Goal: Find specific page/section: Find specific page/section

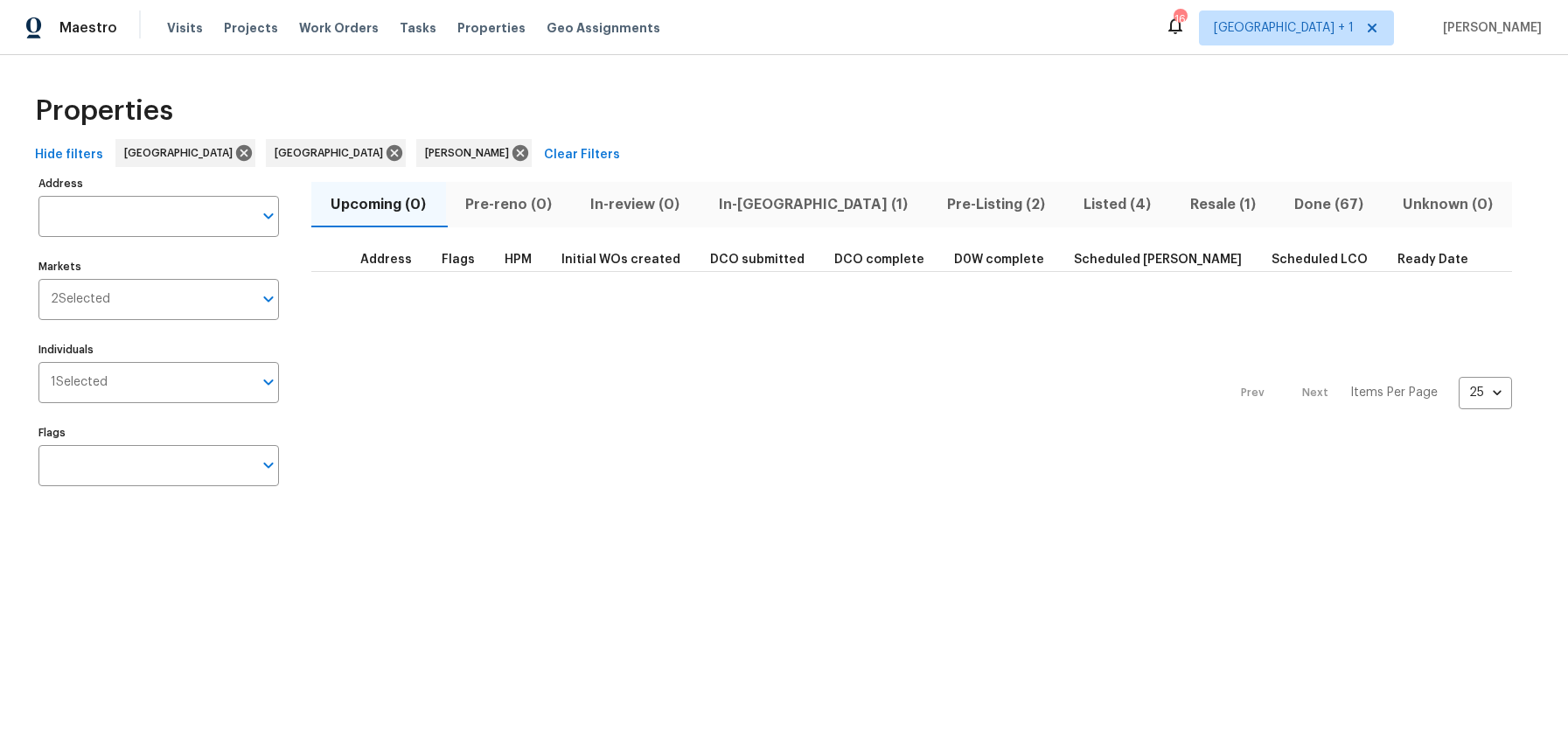
click at [1180, 203] on span "Resale (1)" at bounding box center [1222, 204] width 84 height 24
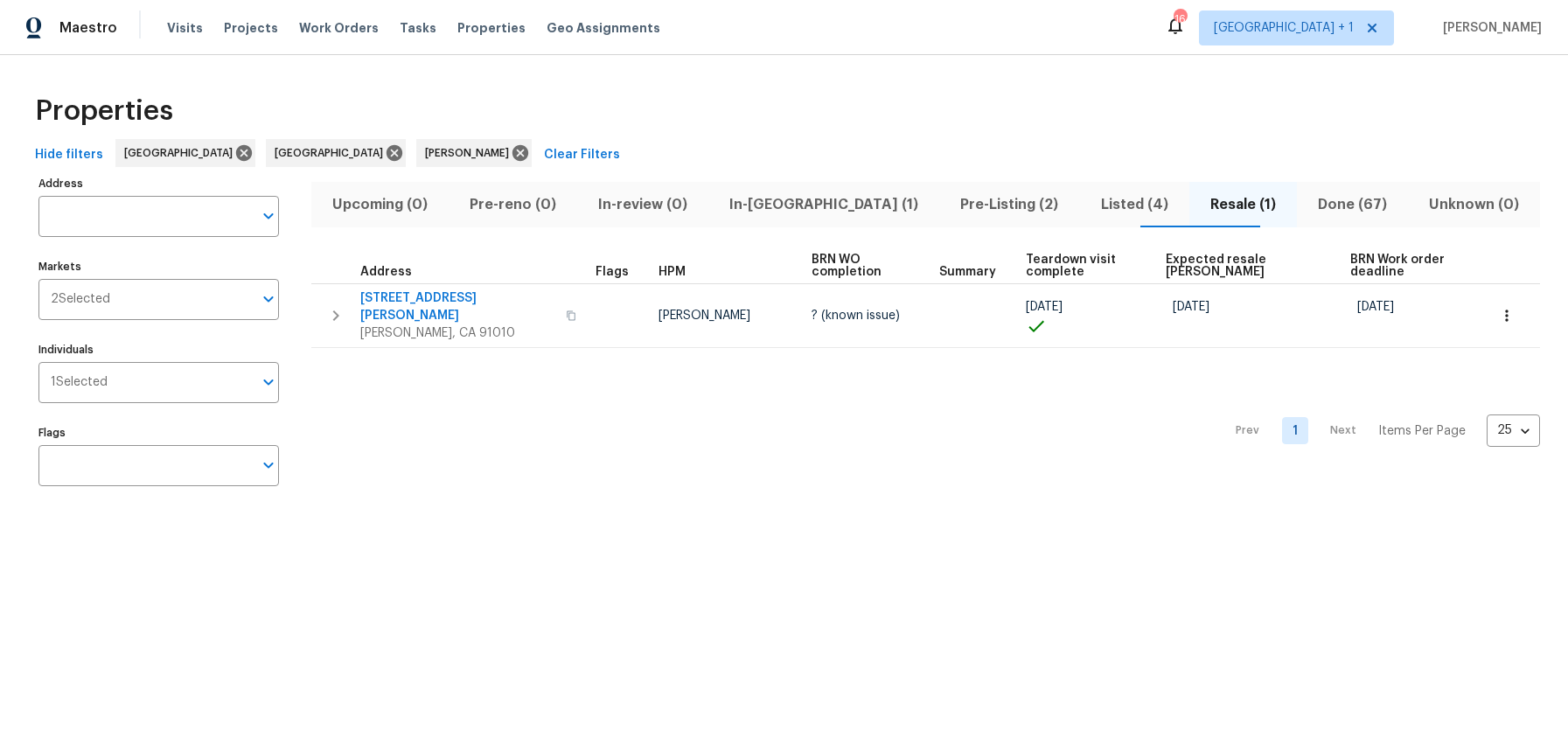
click at [900, 423] on div "Prev 1 Next Items Per Page 25 25 ​" at bounding box center [926, 426] width 1229 height 155
click at [949, 207] on span "Pre-Listing (2)" at bounding box center [1008, 204] width 119 height 24
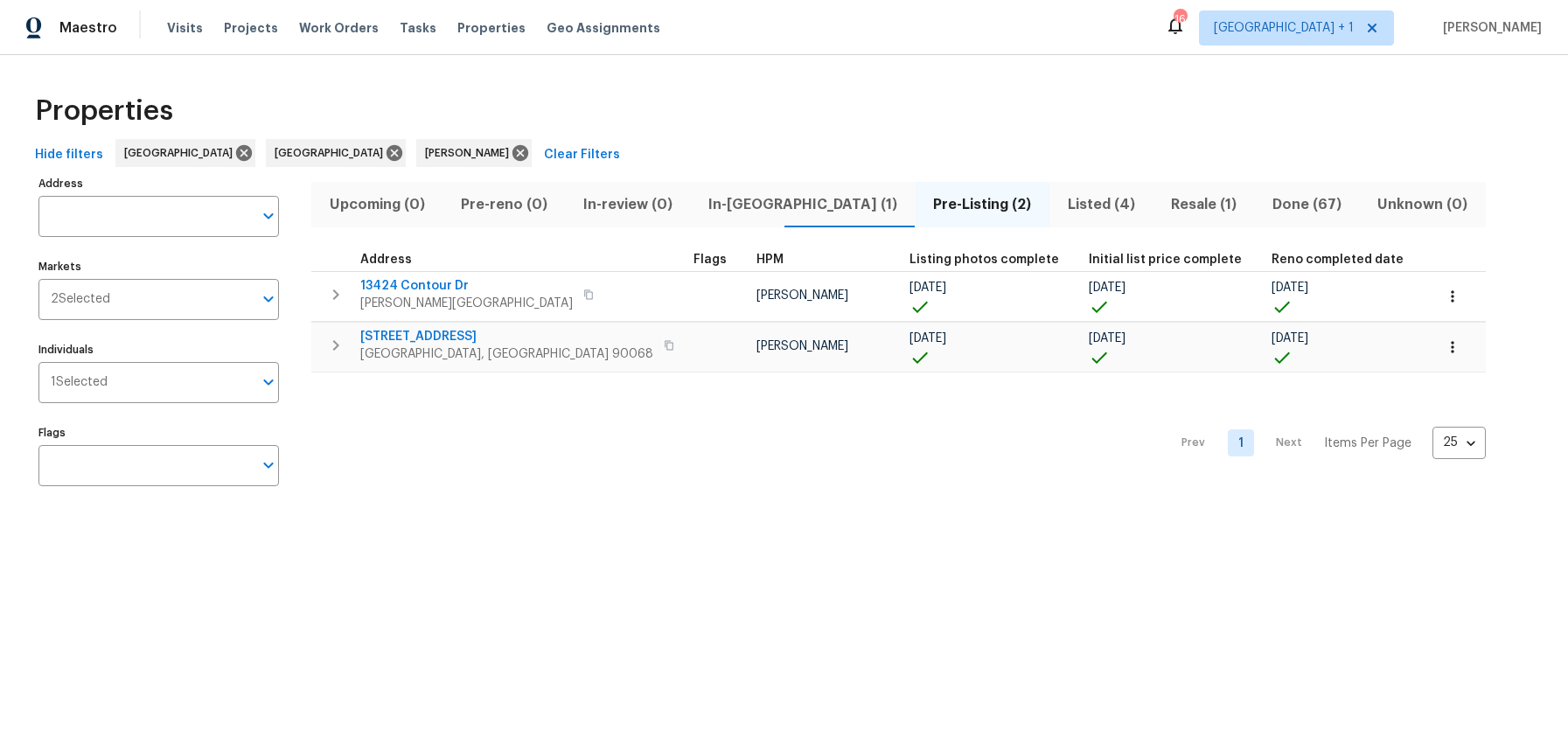
click at [844, 430] on div "Prev 1 Next Items Per Page 25 25 ​" at bounding box center [898, 437] width 1174 height 131
click at [471, 63] on div "Properties Hide filters Los Angeles Riverside Ted Mirabella Clear Filters Addre…" at bounding box center [784, 294] width 1568 height 477
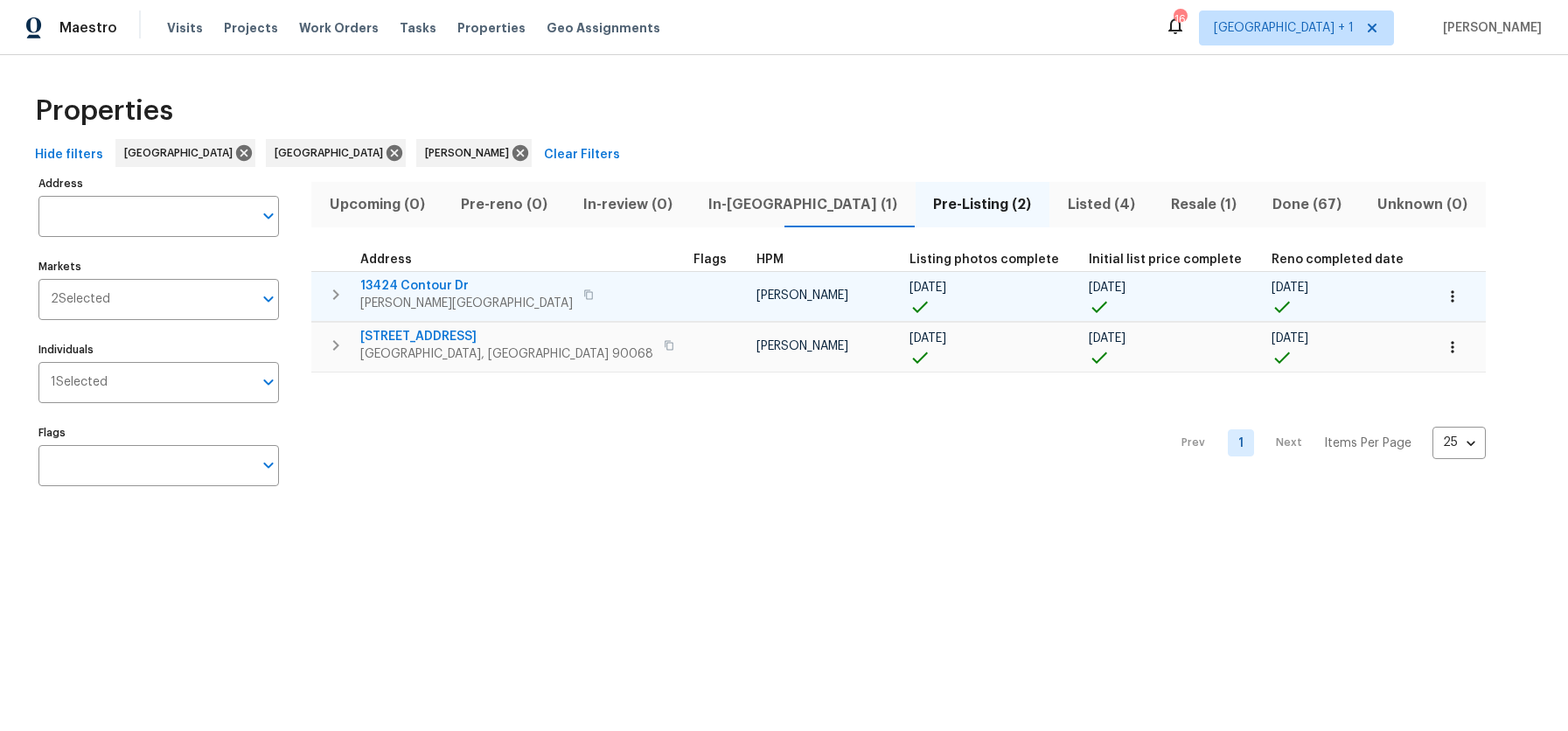
click at [583, 294] on icon "button" at bounding box center [588, 295] width 11 height 11
click at [583, 295] on icon "button" at bounding box center [588, 295] width 11 height 11
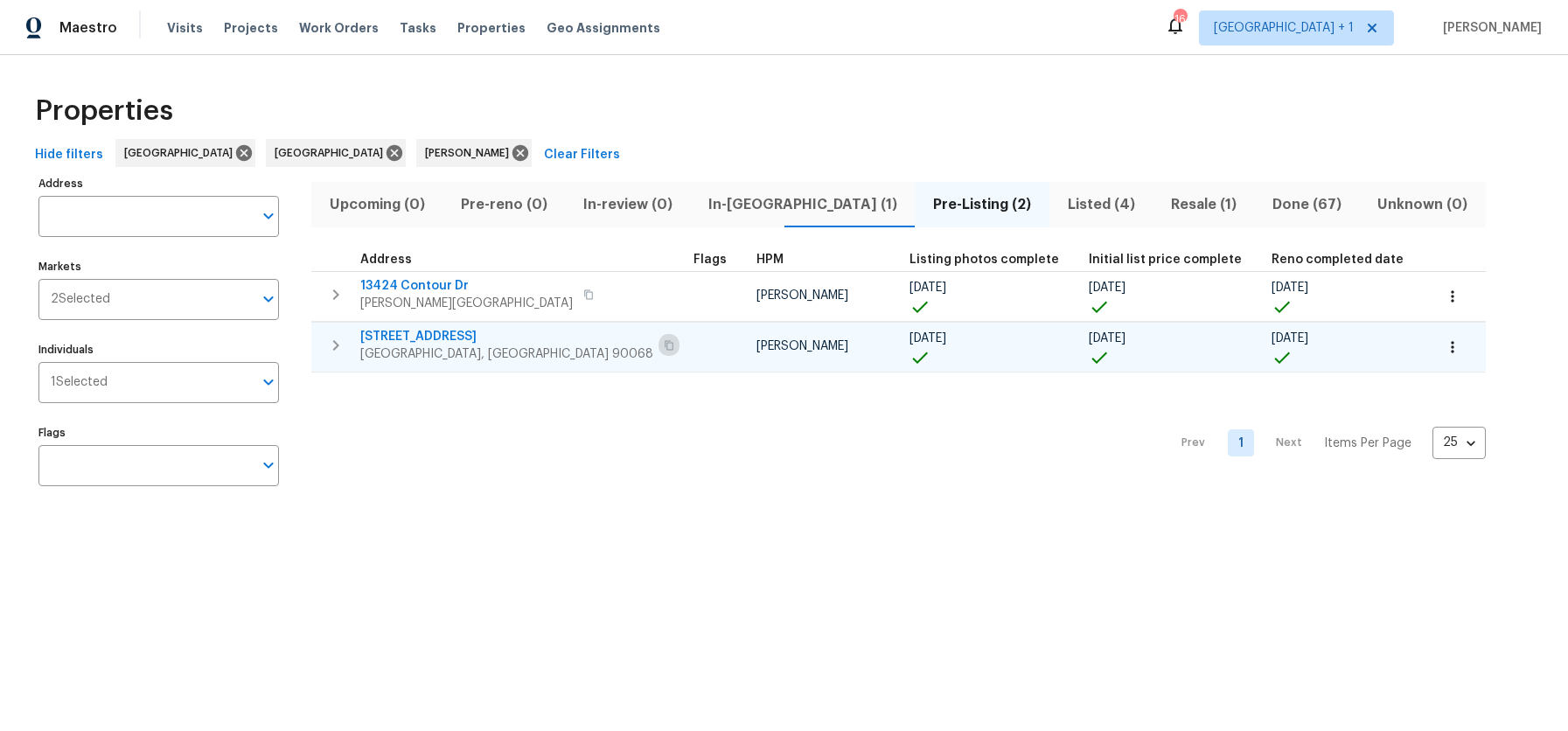
click at [663, 345] on icon "button" at bounding box center [669, 345] width 11 height 11
click at [590, 478] on div "Prev 1 Next Items Per Page 25 25 ​" at bounding box center [898, 437] width 1174 height 131
click at [1060, 199] on span "Listed (4)" at bounding box center [1101, 204] width 82 height 24
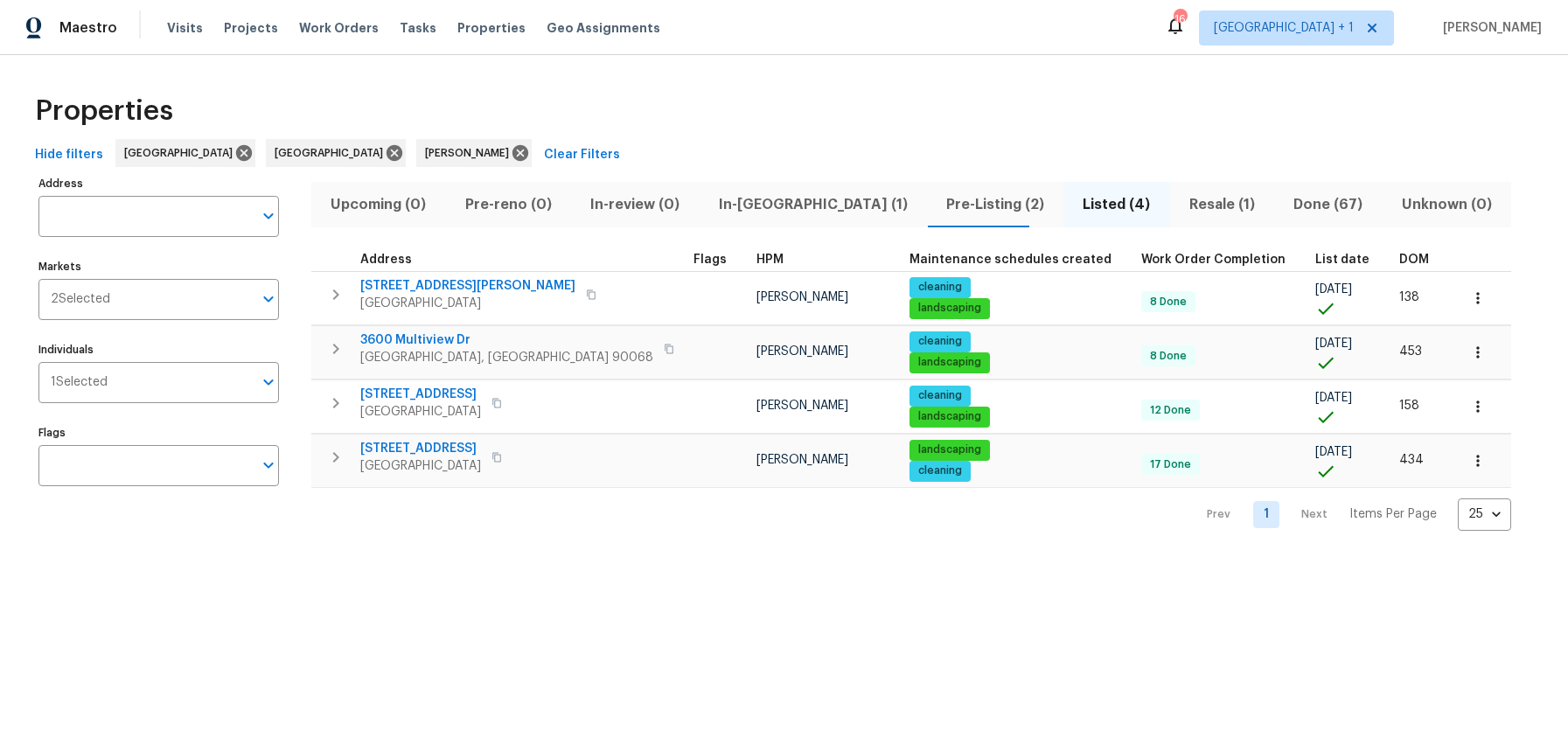
click at [564, 538] on div "Properties Hide filters Los Angeles Riverside Ted Mirabella Clear Filters Addre…" at bounding box center [784, 307] width 1568 height 503
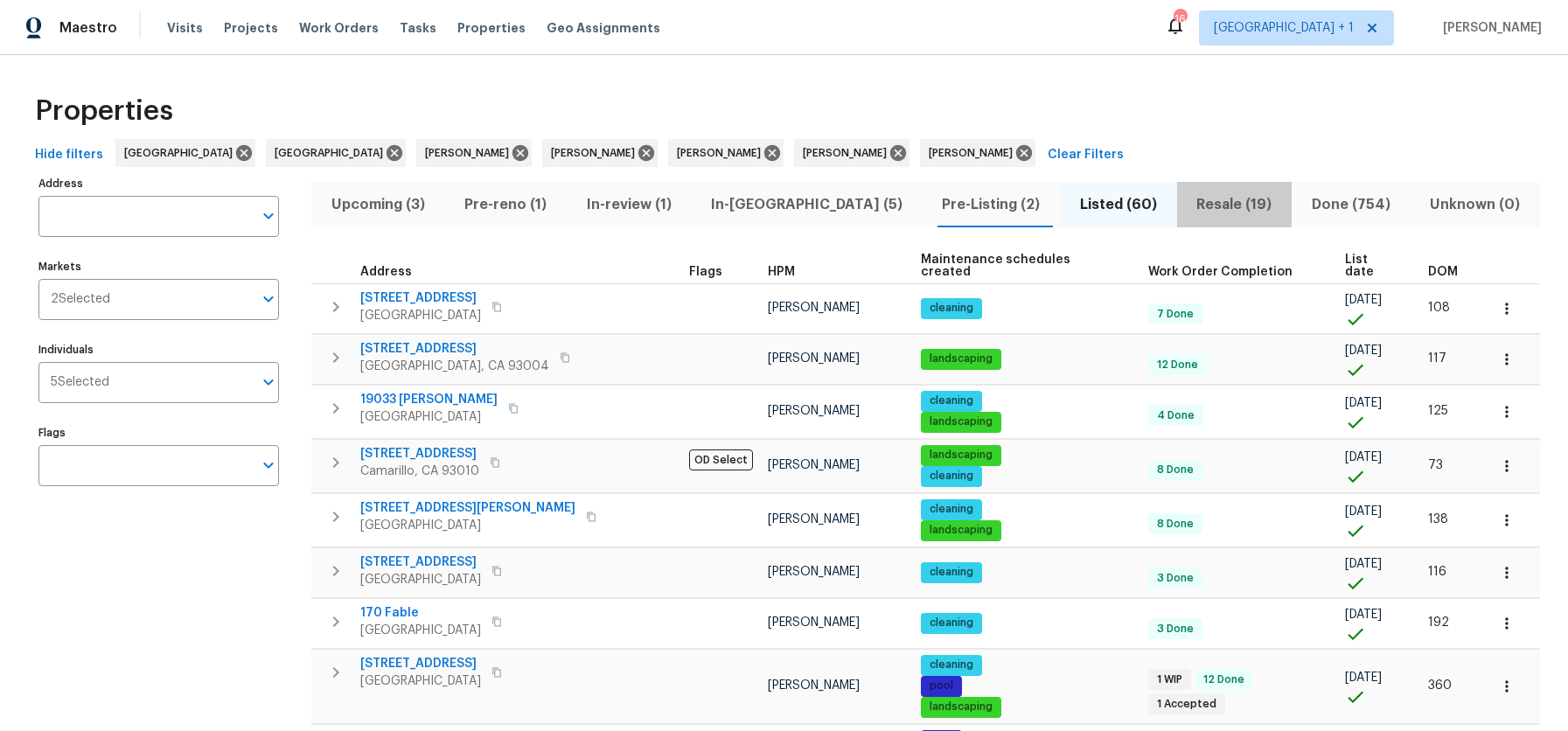
click at [1188, 208] on span "Resale (19)" at bounding box center [1234, 204] width 94 height 24
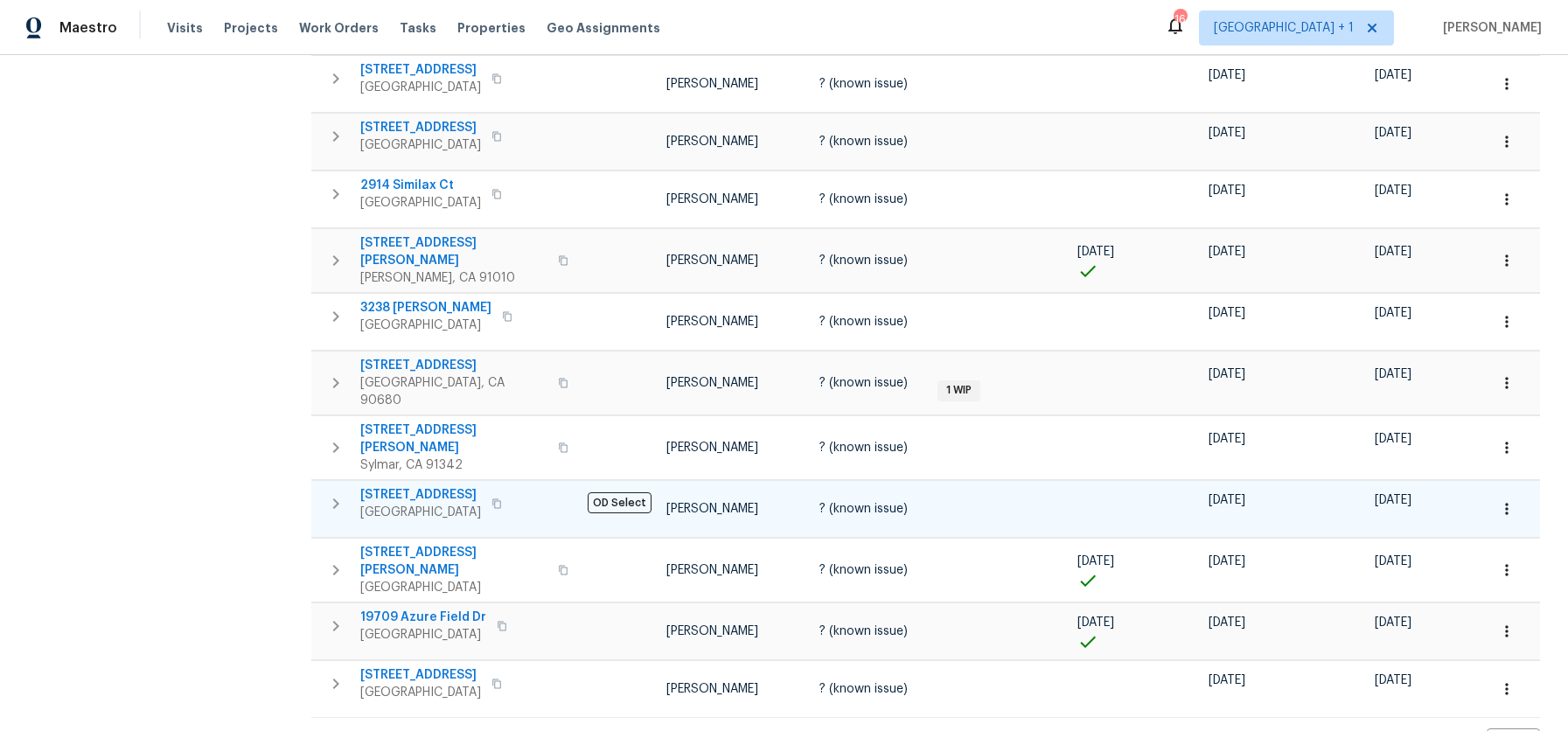
scroll to position [739, 0]
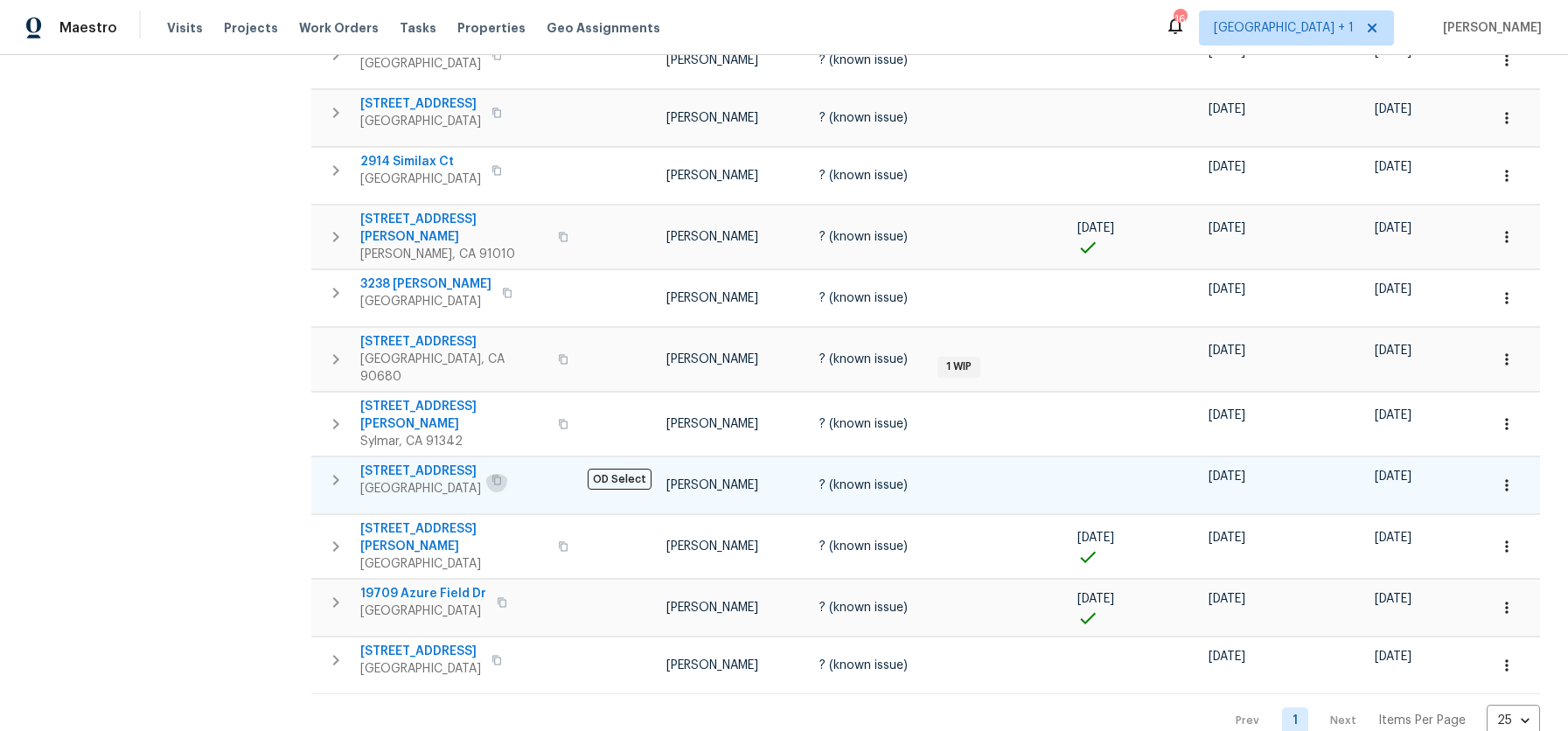
click at [502, 475] on icon "button" at bounding box center [496, 480] width 11 height 11
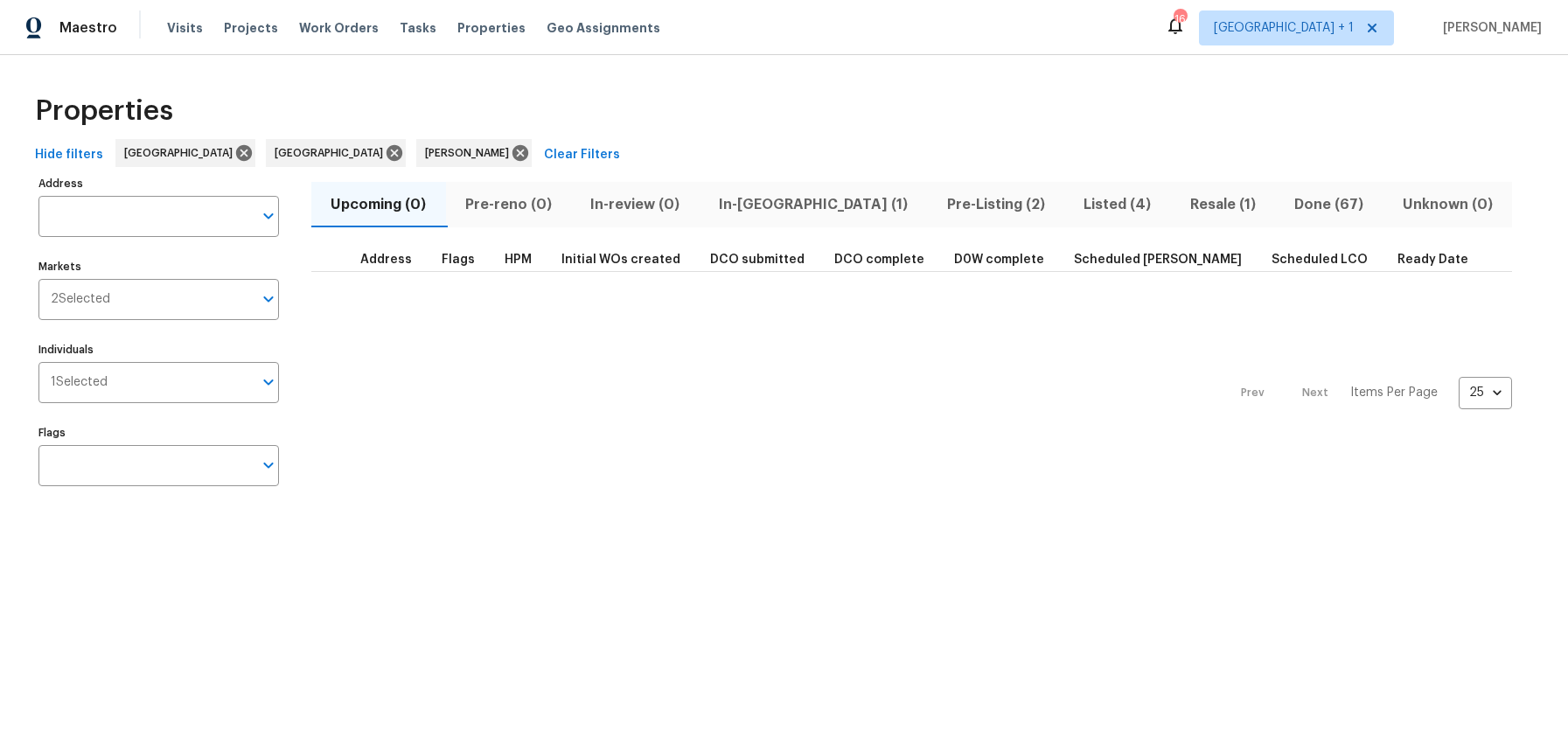
click at [1075, 204] on span "Listed (4)" at bounding box center [1118, 204] width 86 height 24
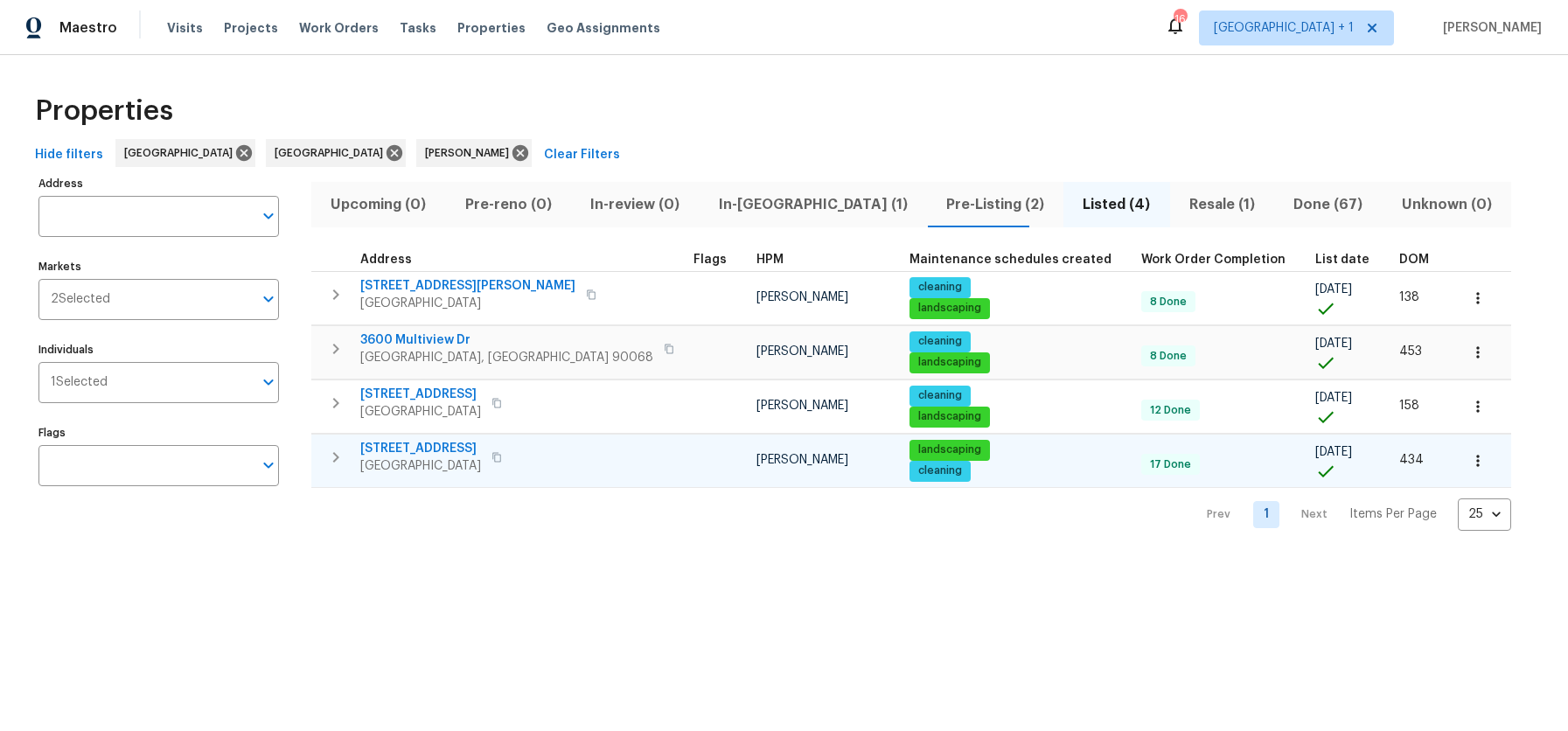
click at [507, 459] on button "button" at bounding box center [496, 456] width 21 height 24
click at [938, 204] on span "Pre-Listing (2)" at bounding box center [995, 204] width 115 height 24
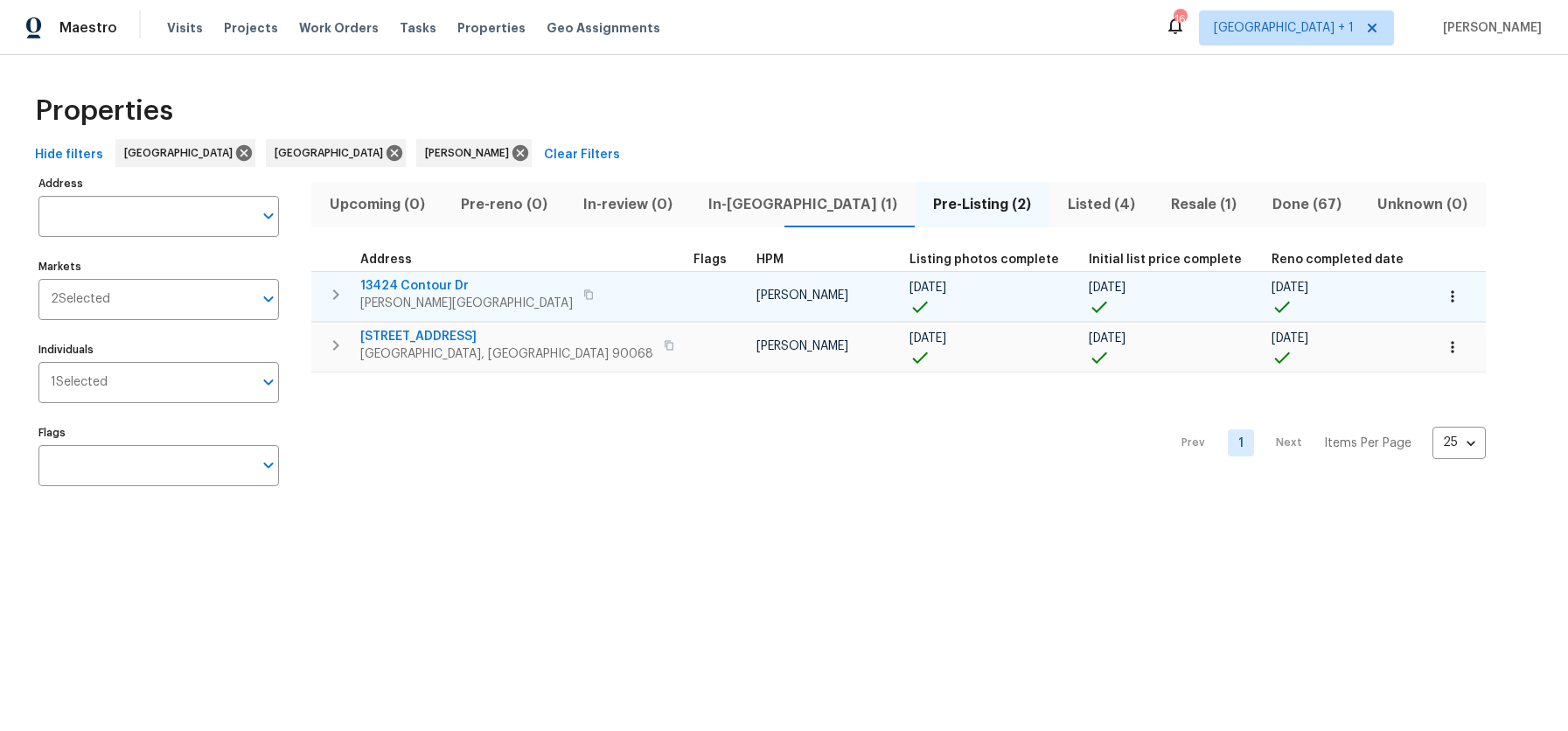
click at [583, 294] on icon "button" at bounding box center [588, 295] width 11 height 11
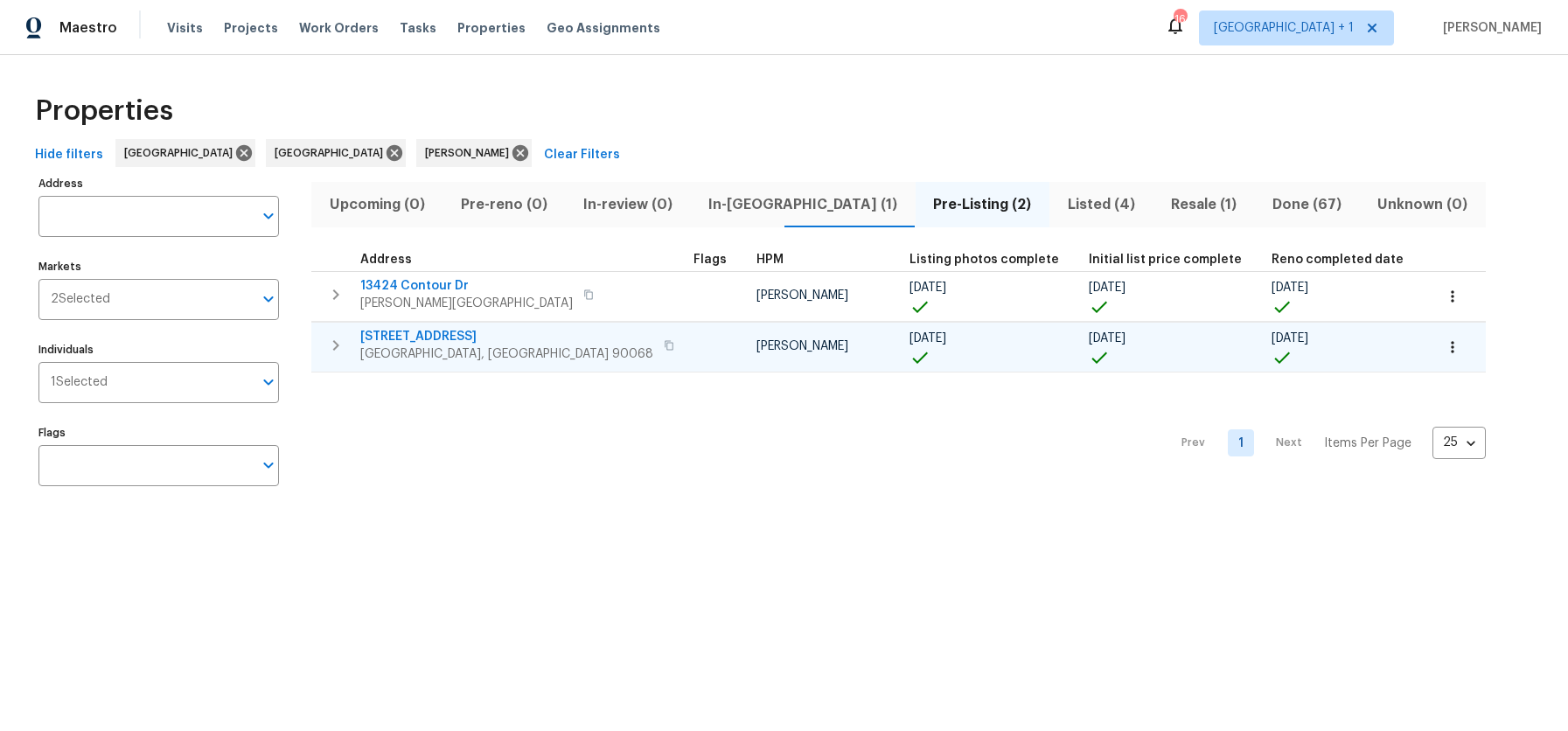
click at [663, 346] on icon "button" at bounding box center [669, 345] width 11 height 11
click at [732, 206] on span "In-reno (1)" at bounding box center [803, 204] width 204 height 24
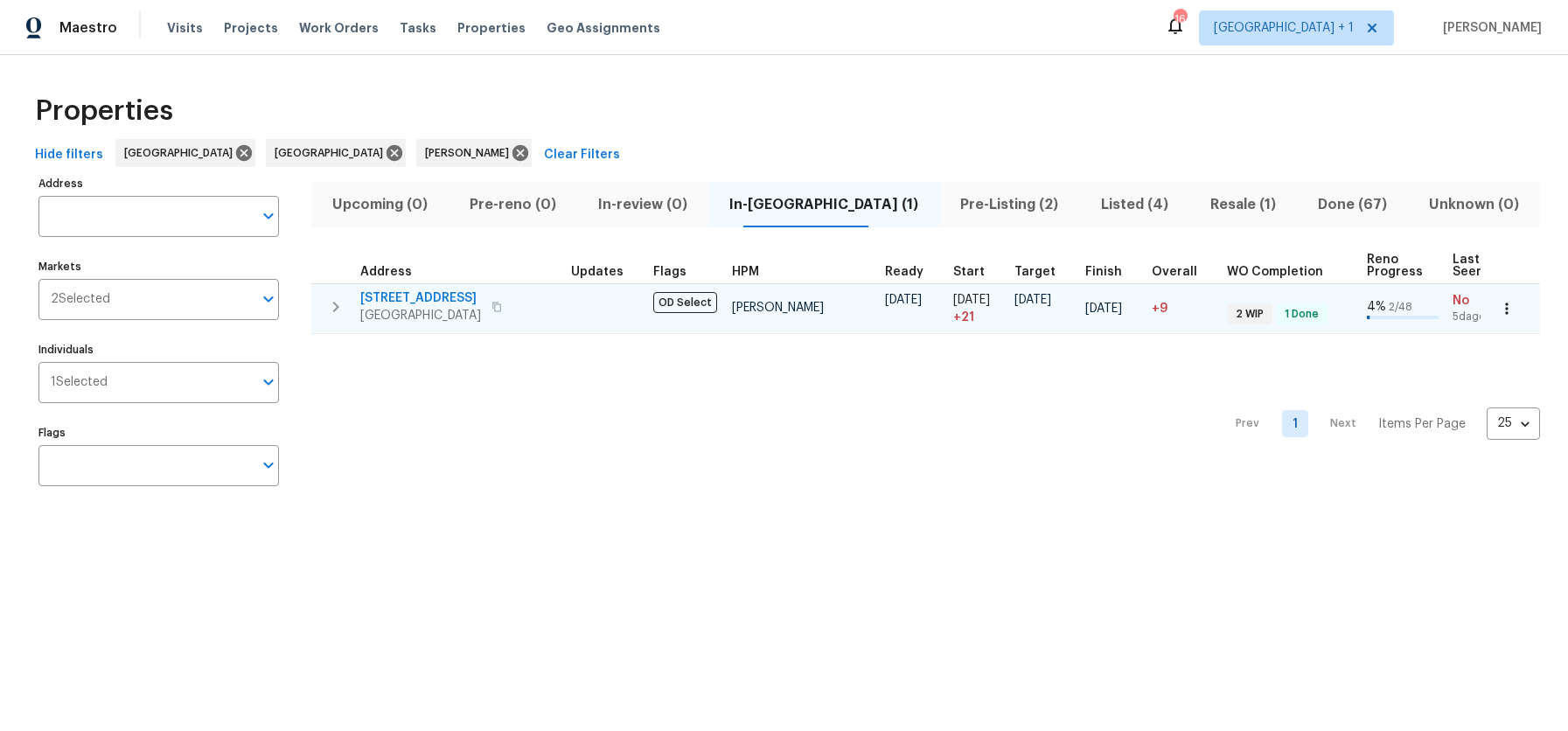
click at [502, 303] on icon "button" at bounding box center [496, 307] width 11 height 11
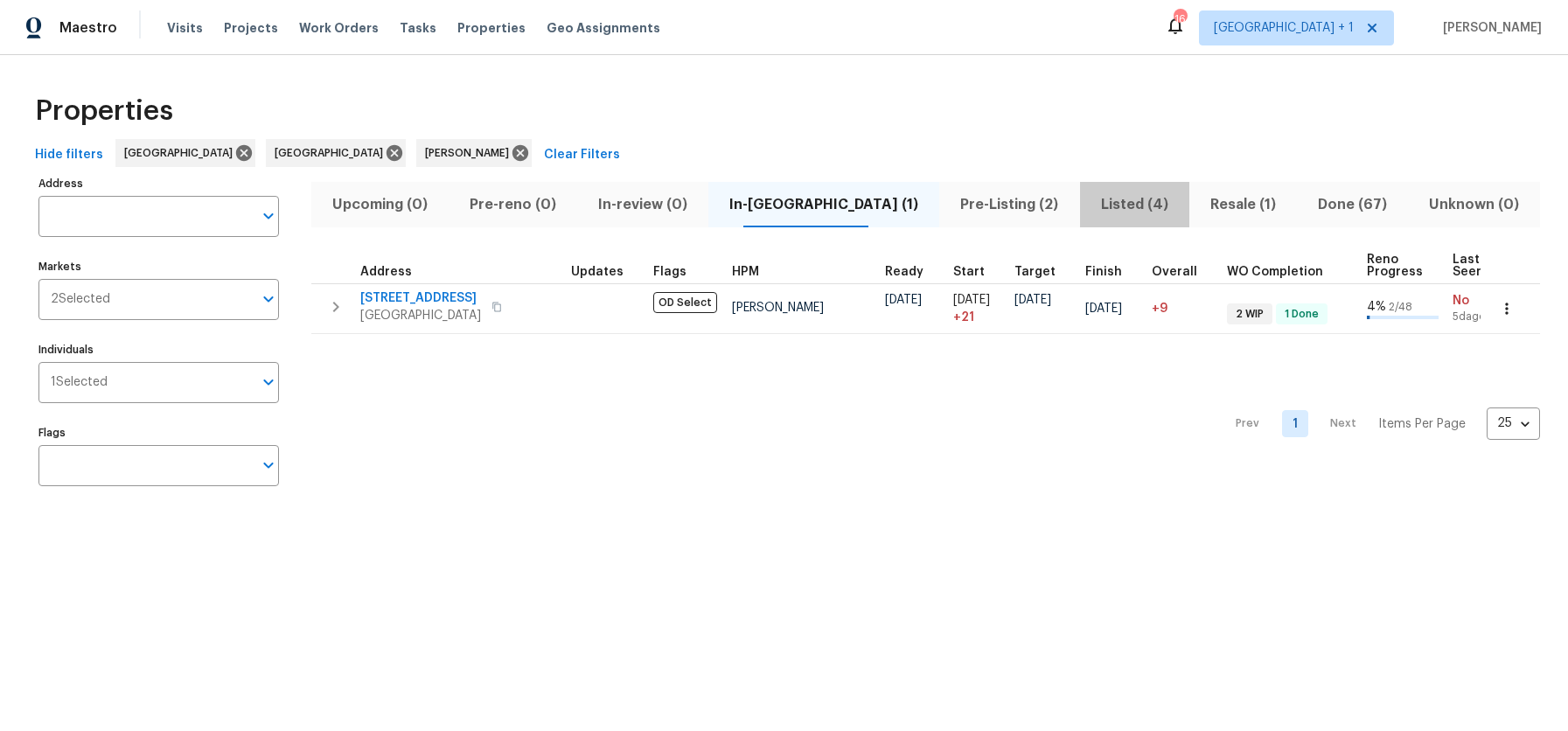
click at [1090, 204] on span "Listed (4)" at bounding box center [1134, 204] width 88 height 24
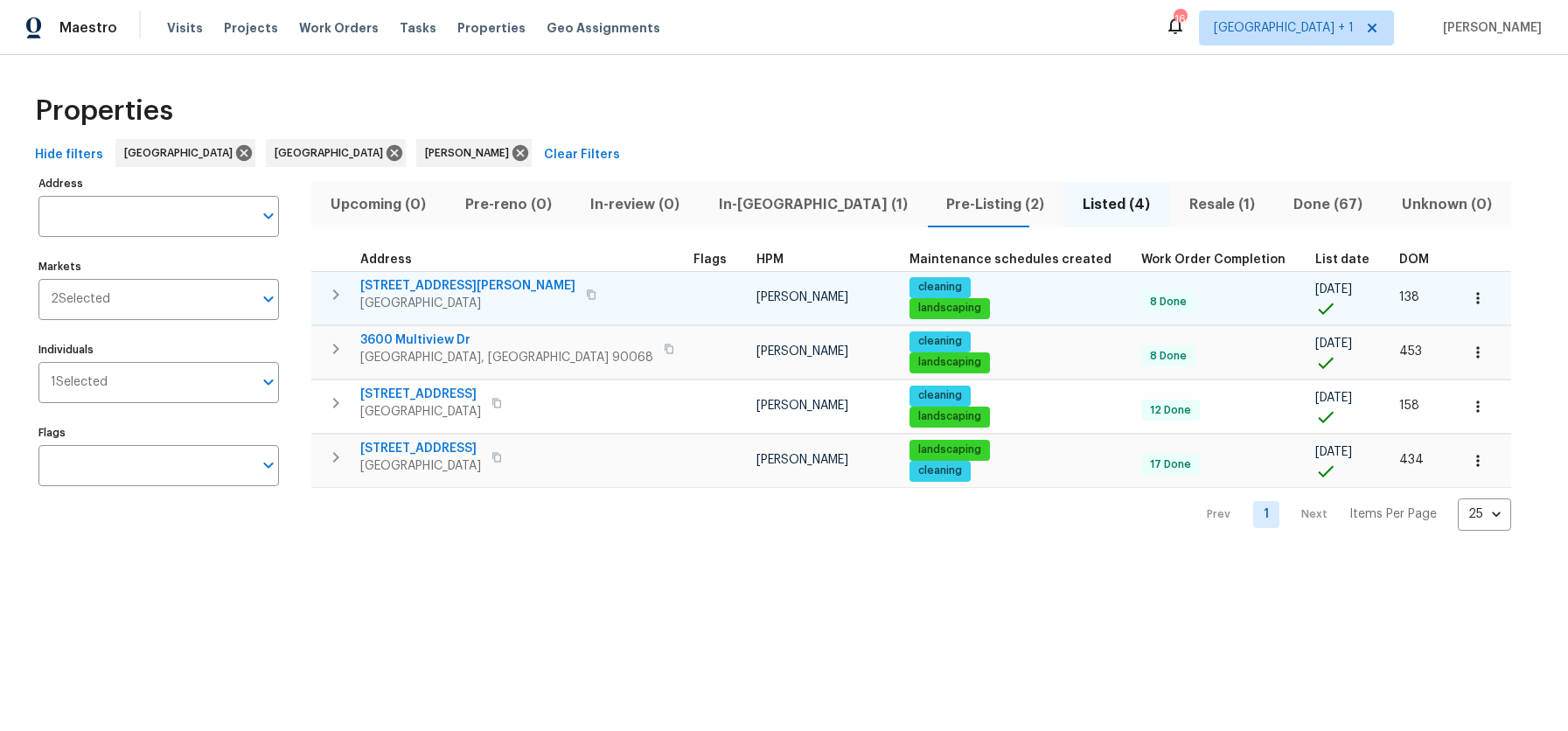
click at [580, 294] on button "button" at bounding box center [591, 294] width 21 height 24
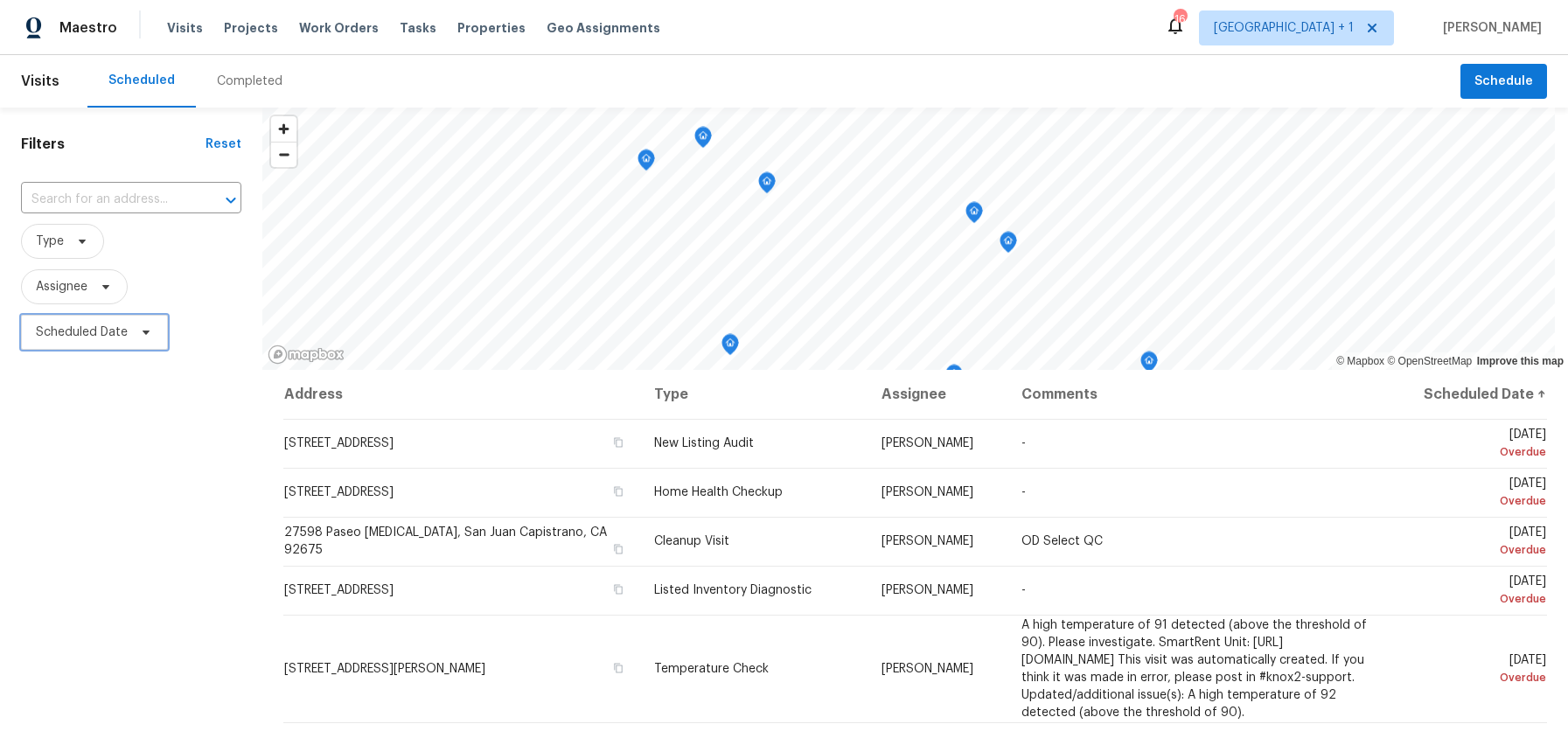
click at [96, 332] on span "Scheduled Date" at bounding box center [81, 332] width 92 height 18
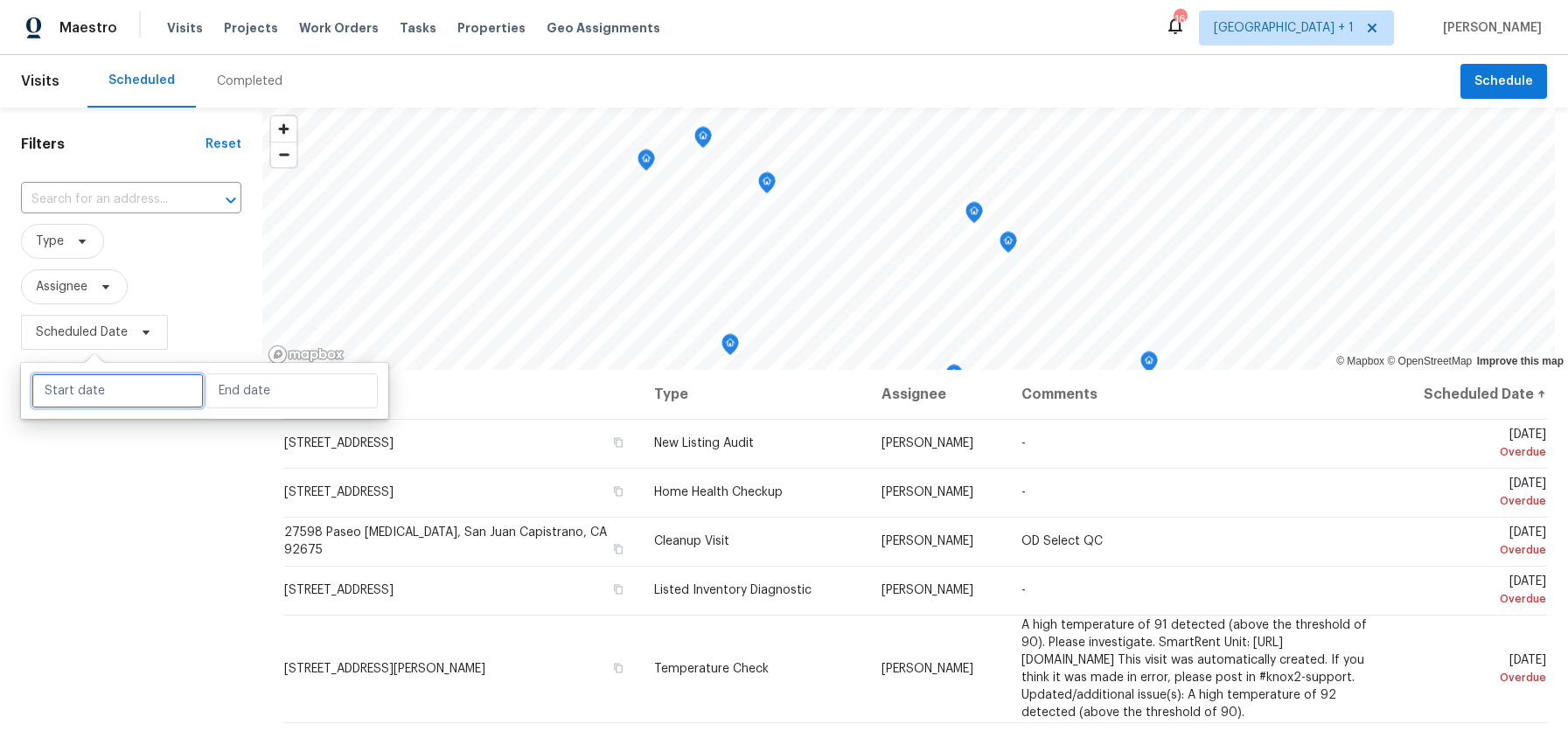
select select "7"
select select "2025"
select select "8"
select select "2025"
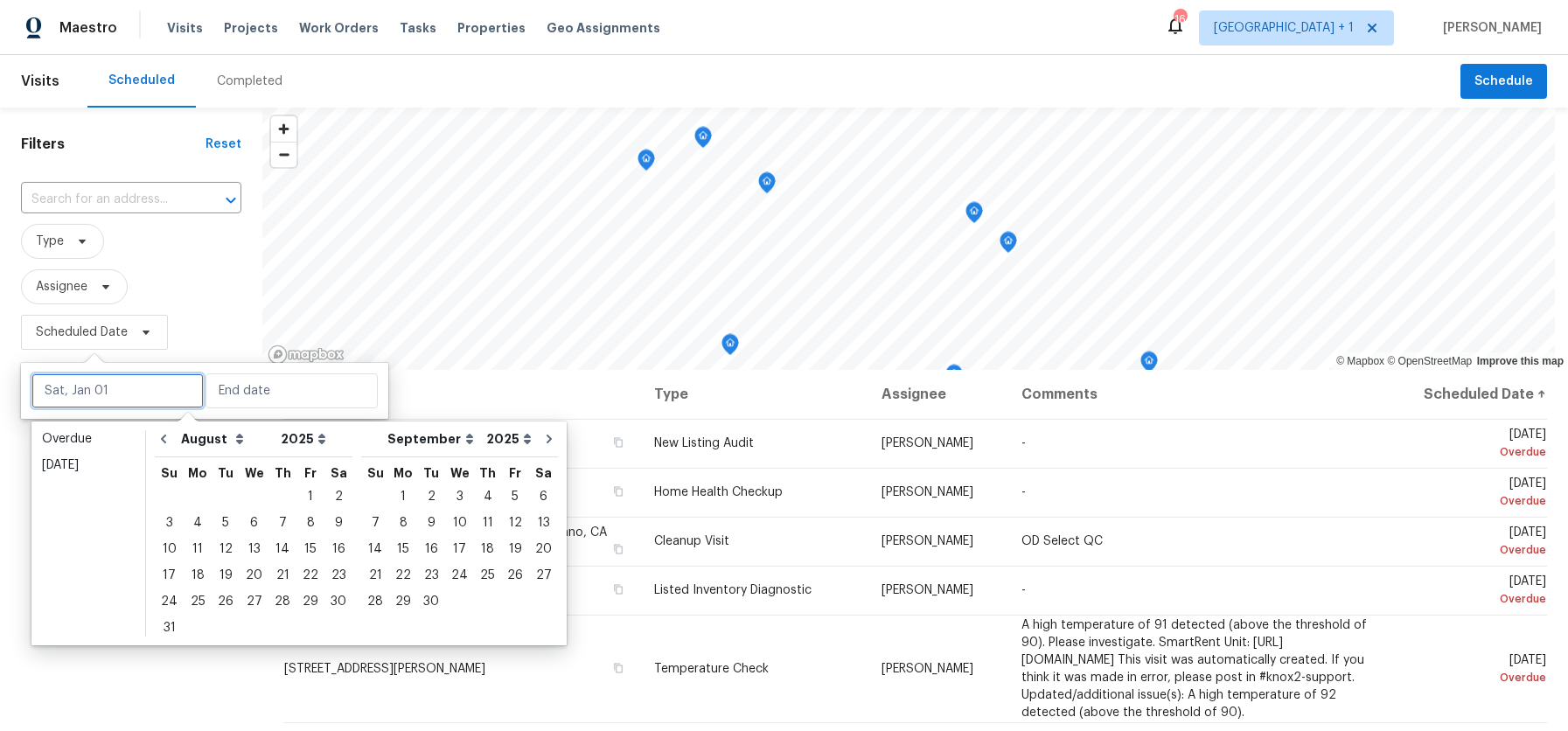
click at [111, 399] on input "text" at bounding box center [117, 390] width 172 height 35
click at [190, 570] on div "18" at bounding box center [197, 575] width 28 height 24
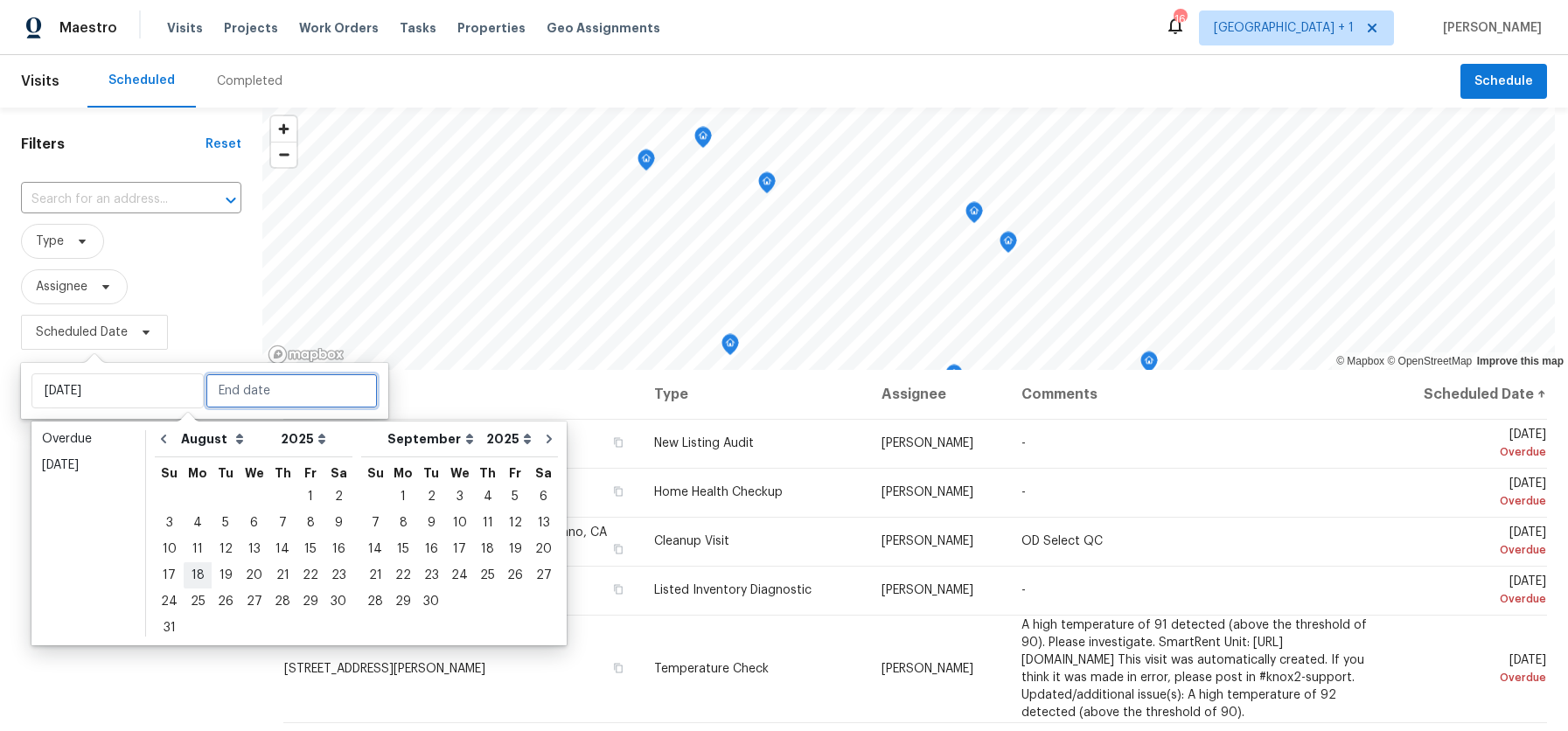
type input "[DATE]"
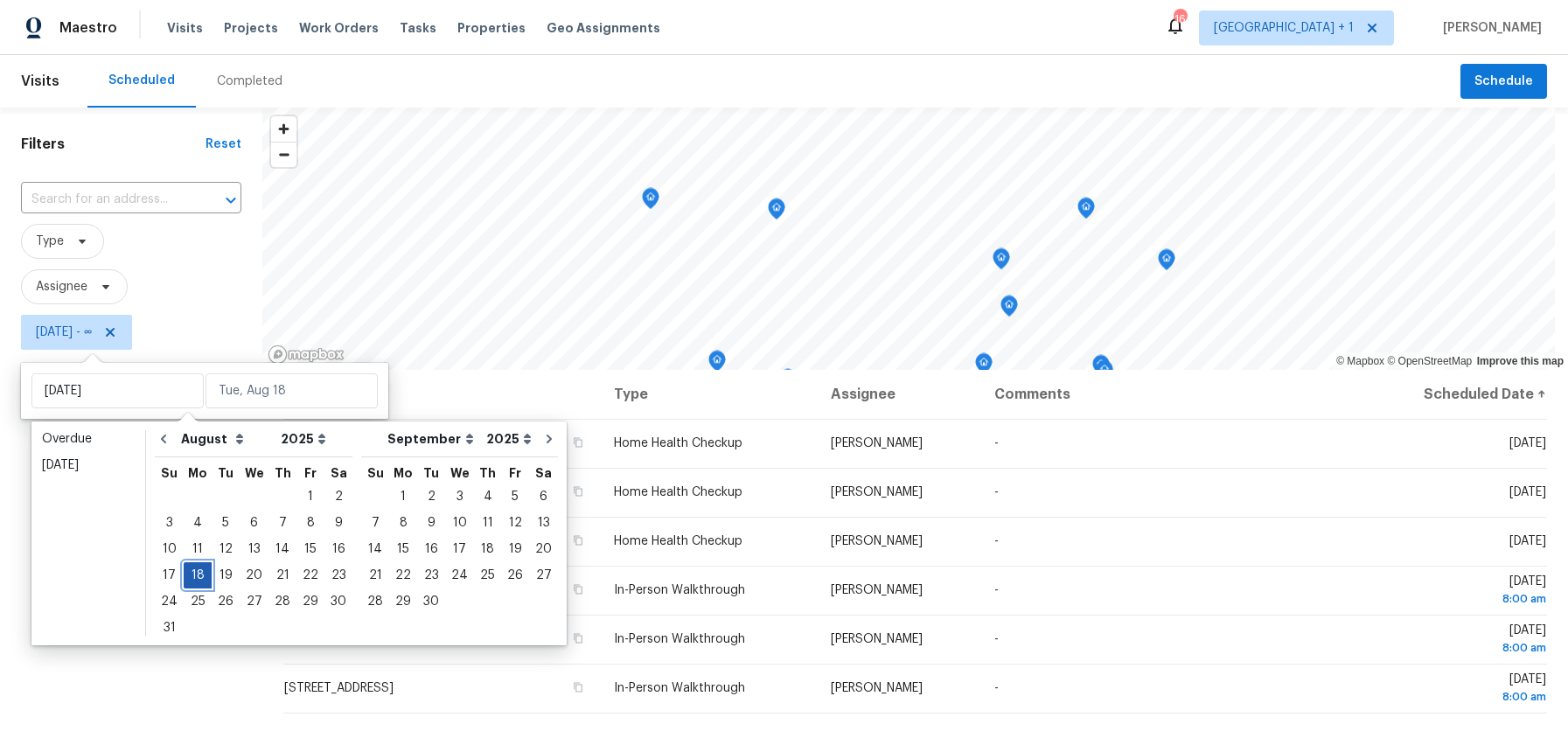
click at [190, 569] on div "18" at bounding box center [197, 575] width 28 height 24
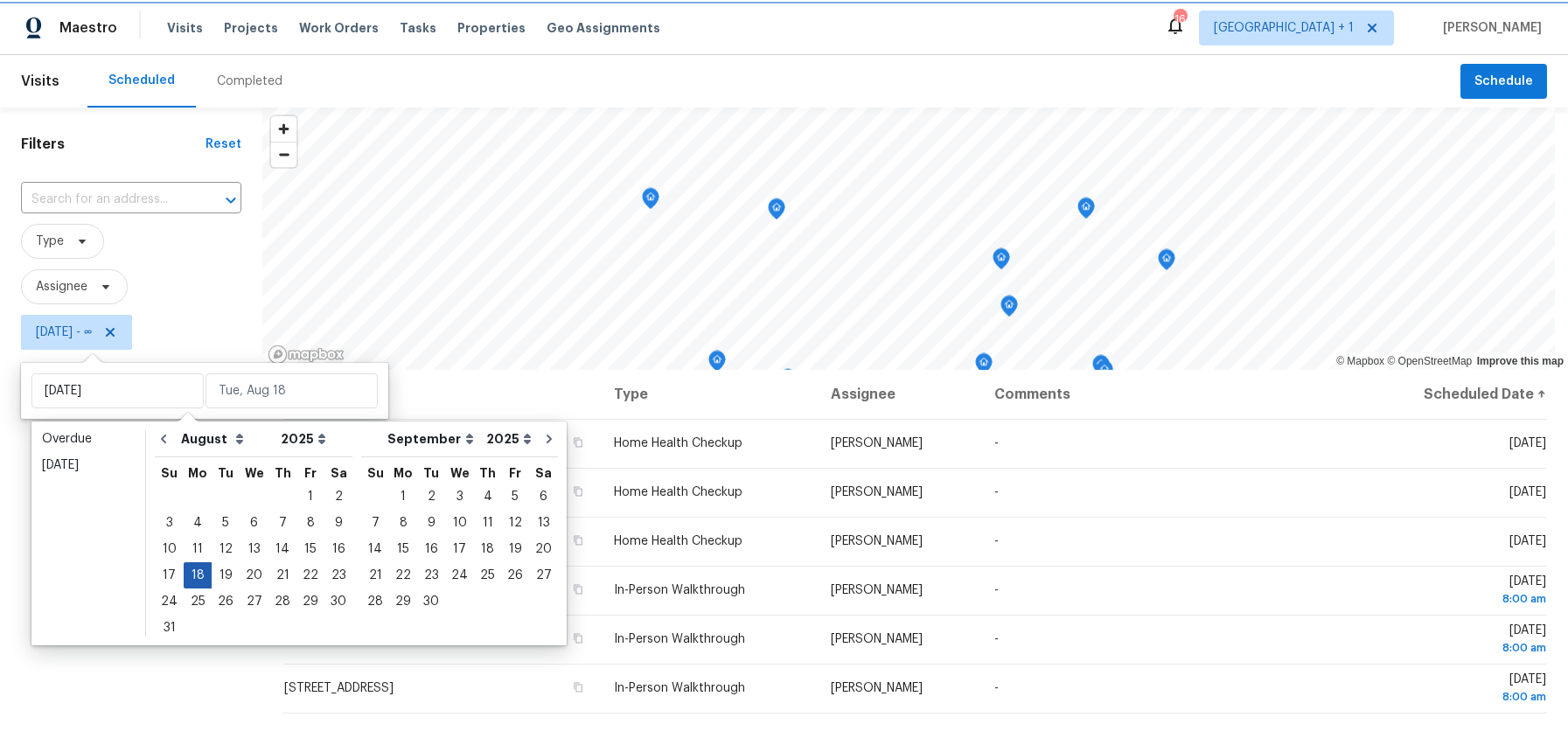
type input "[DATE]"
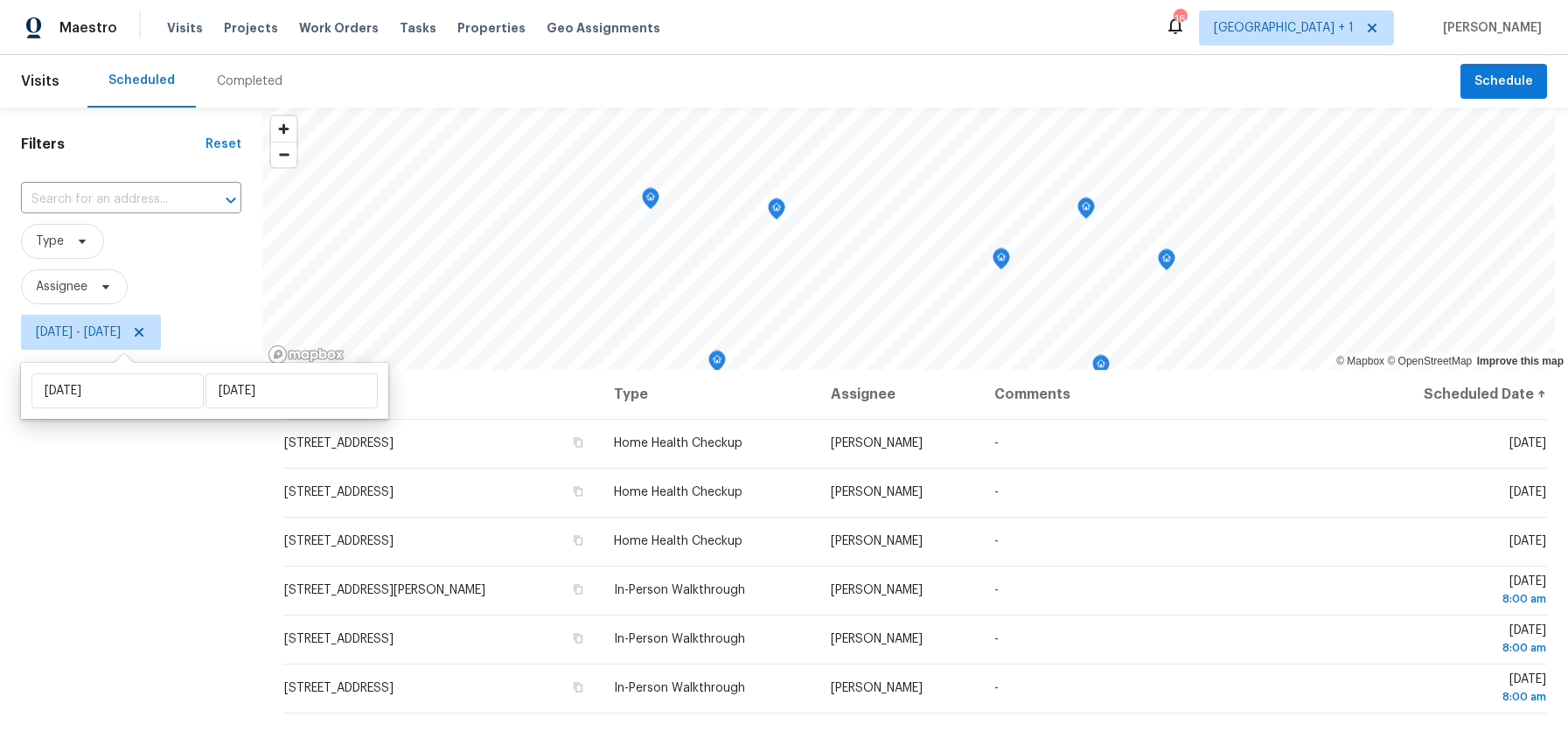
click at [144, 533] on div "Filters Reset ​ Type Assignee [DATE] - [DATE]" at bounding box center [131, 530] width 263 height 847
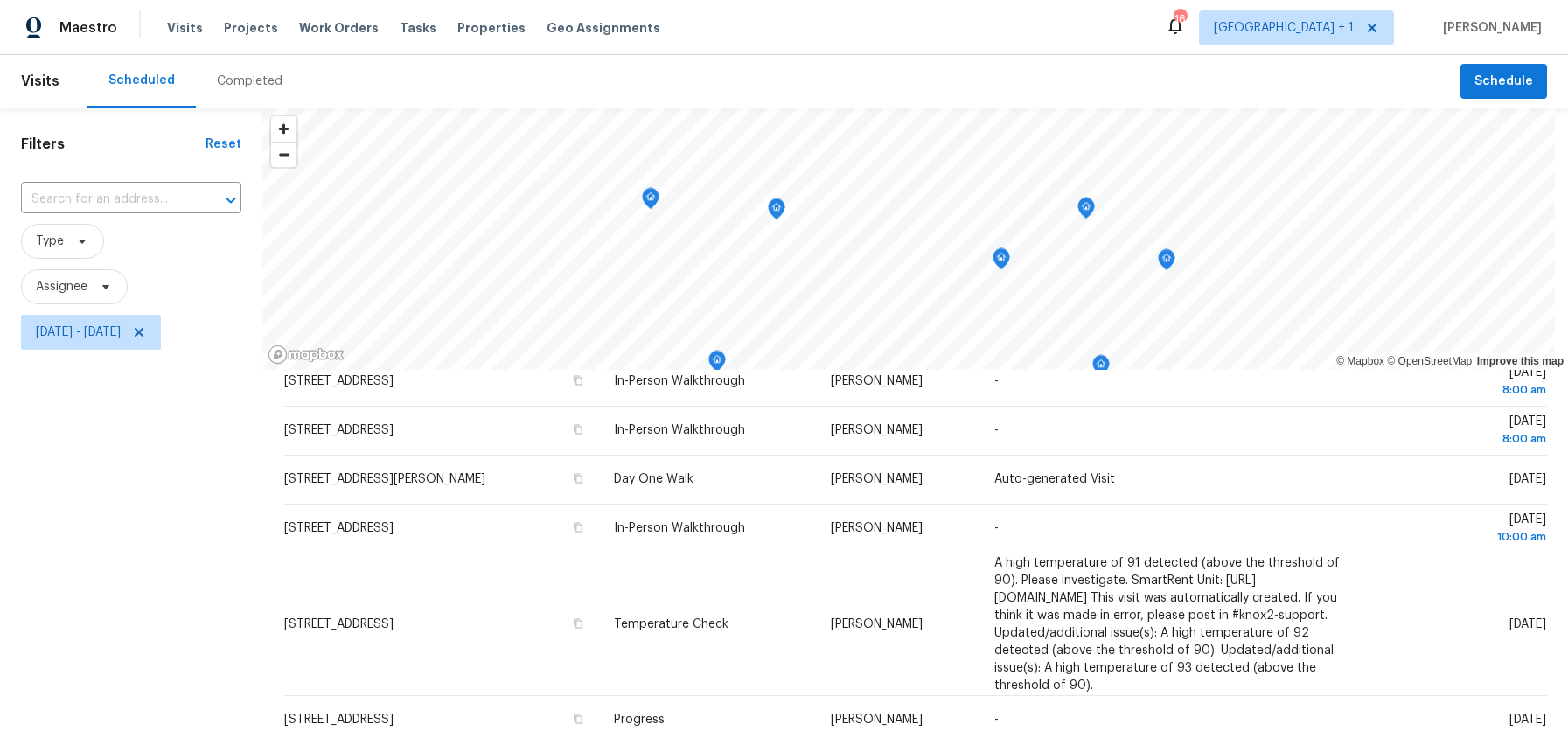
click at [374, 82] on div "Scheduled Completed" at bounding box center [773, 81] width 1372 height 53
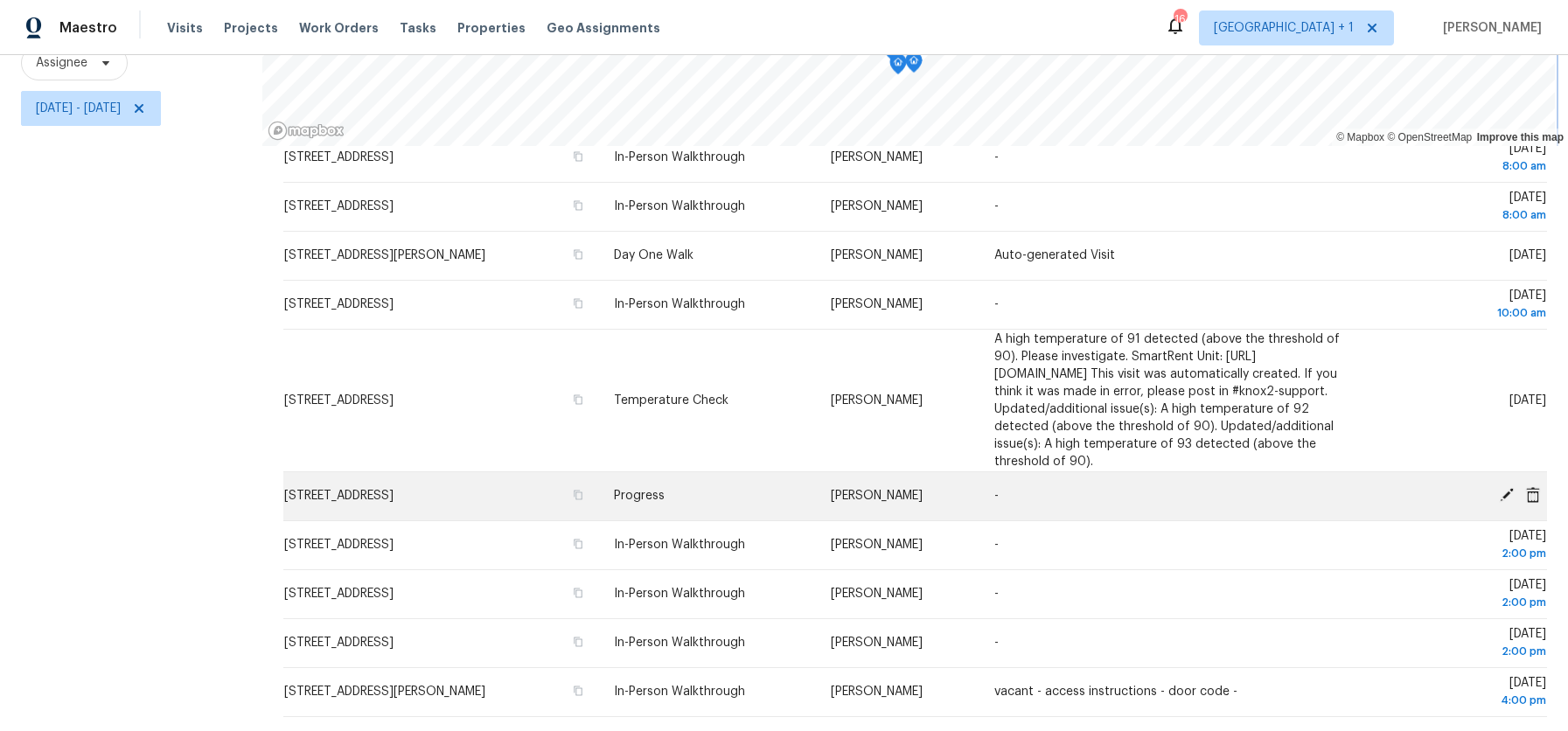
scroll to position [237, 0]
